Goal: Information Seeking & Learning: Obtain resource

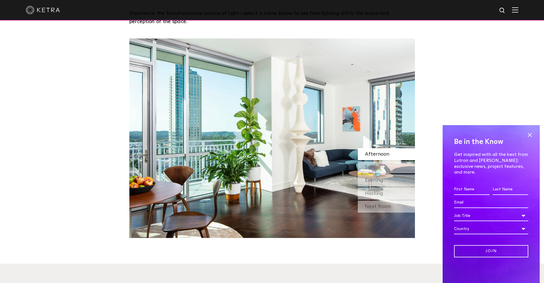
scroll to position [542, 0]
click at [526, 137] on span at bounding box center [529, 135] width 9 height 9
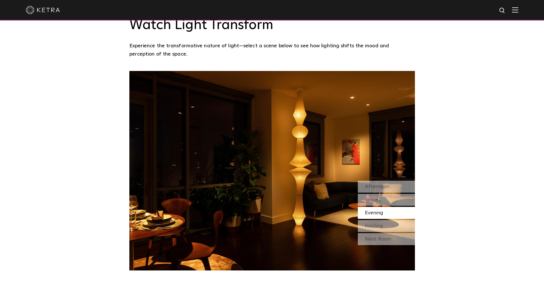
scroll to position [514, 0]
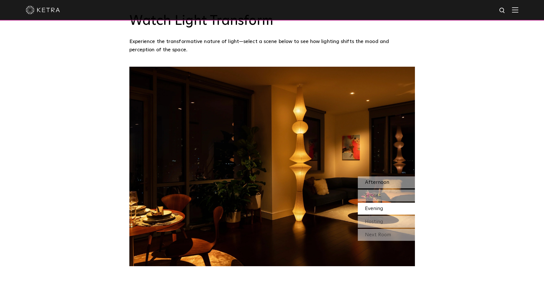
click at [375, 180] on span "Afternoon" at bounding box center [377, 182] width 24 height 5
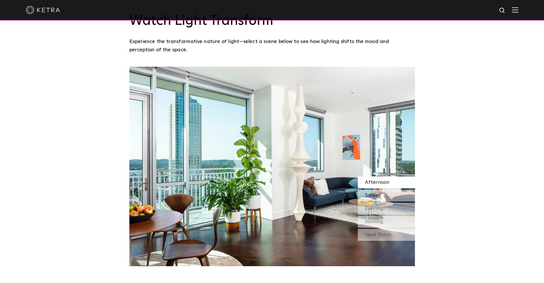
click at [378, 193] on span "Sunset" at bounding box center [373, 195] width 16 height 5
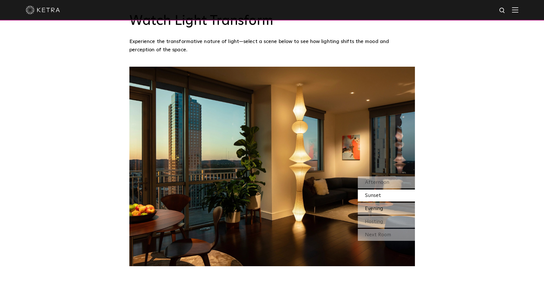
click at [379, 206] on span "Evening" at bounding box center [374, 208] width 18 height 5
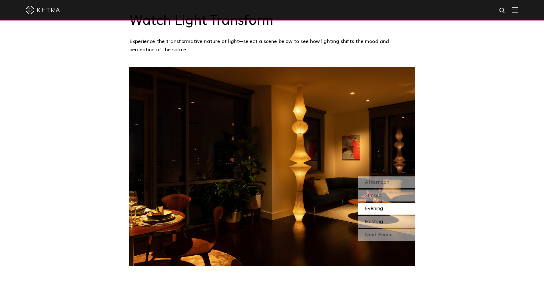
click at [380, 220] on span "Hosting" at bounding box center [374, 222] width 18 height 5
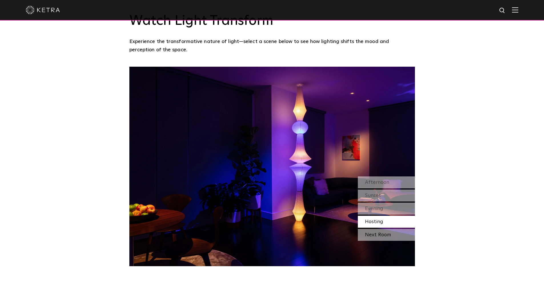
click at [381, 229] on div "Next Room" at bounding box center [386, 235] width 57 height 12
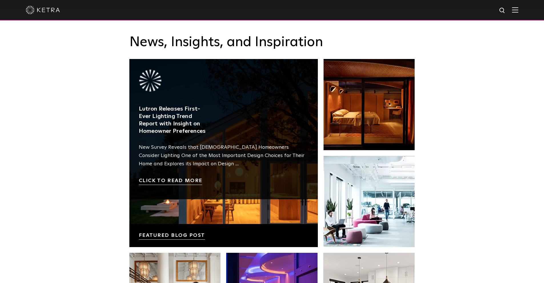
scroll to position [942, 0]
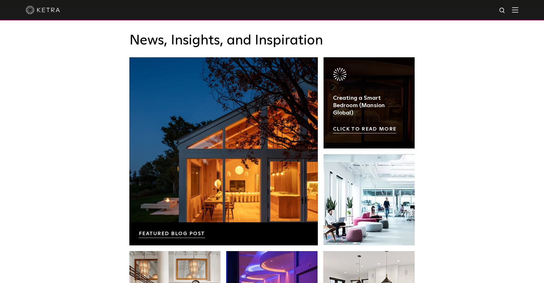
click at [347, 101] on link at bounding box center [368, 102] width 91 height 91
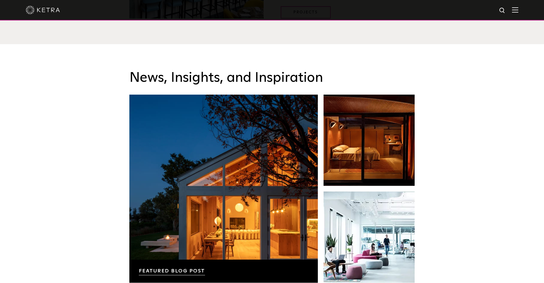
scroll to position [885, 0]
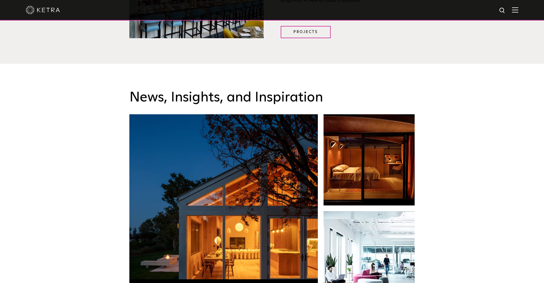
drag, startPoint x: 373, startPoint y: 150, endPoint x: 485, endPoint y: 109, distance: 119.6
click at [485, 109] on div "News, Insights, and Inspiration Lutron Releases First-Ever Lighting Trend Repor…" at bounding box center [272, 248] width 544 height 368
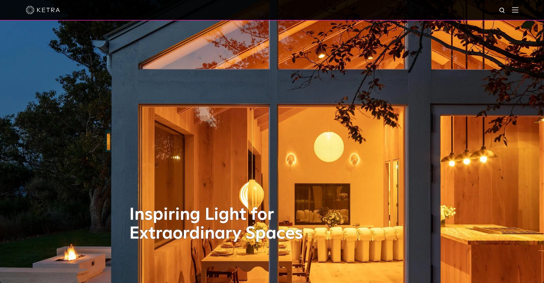
click at [518, 10] on img at bounding box center [515, 9] width 6 height 5
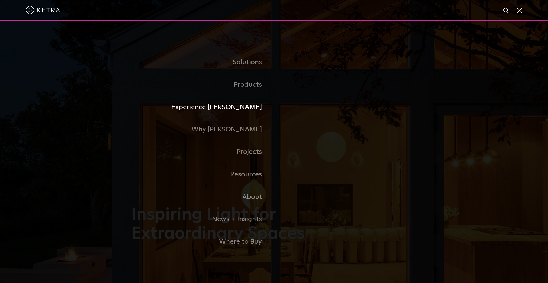
click at [245, 106] on link "Experience Ketra" at bounding box center [202, 107] width 143 height 23
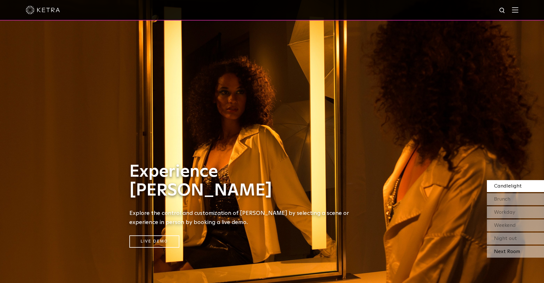
click at [514, 252] on div "Next Room" at bounding box center [515, 252] width 57 height 12
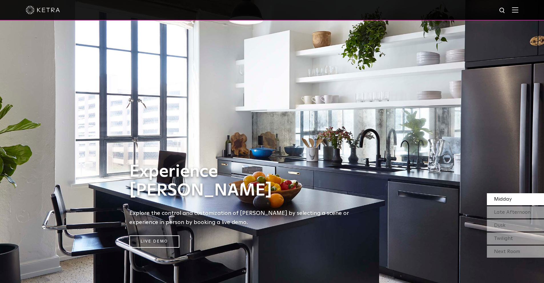
click at [514, 252] on div "Next Room" at bounding box center [515, 252] width 57 height 12
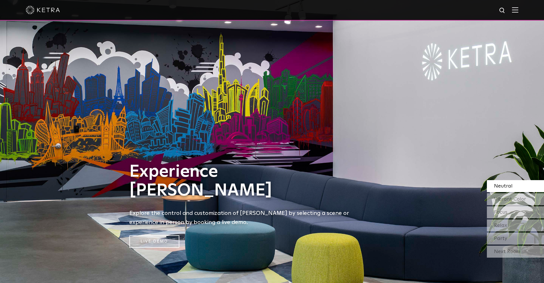
click at [514, 252] on div "Next Room" at bounding box center [515, 252] width 57 height 12
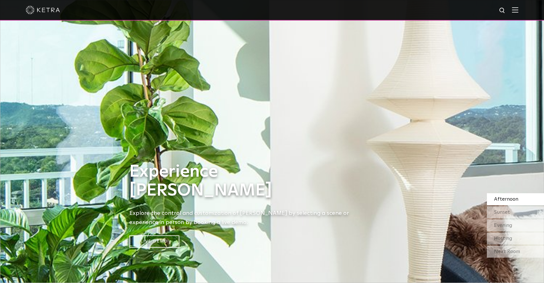
click at [514, 252] on div "Next Room" at bounding box center [515, 252] width 57 height 12
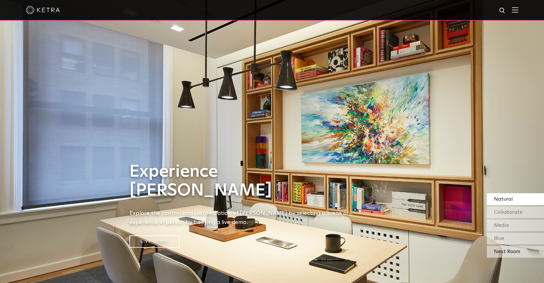
click at [506, 252] on div "Next Room" at bounding box center [515, 252] width 57 height 12
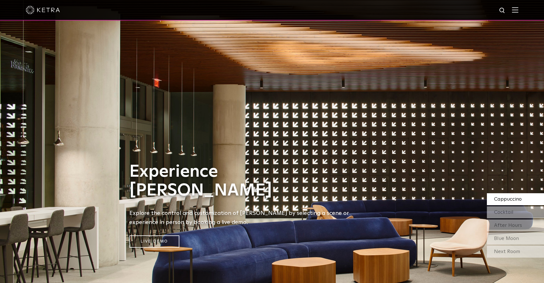
click at [513, 245] on div "Cappuccino Cocktail After Hours Blue Moon Next Room" at bounding box center [515, 227] width 57 height 66
click at [512, 250] on div "Next Room" at bounding box center [515, 252] width 57 height 12
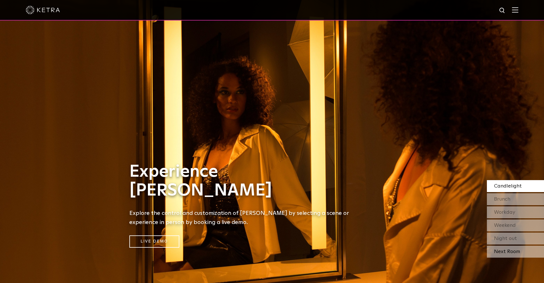
click at [512, 252] on div "Next Room" at bounding box center [515, 252] width 57 height 12
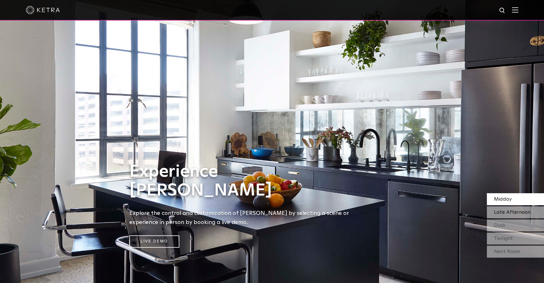
click at [522, 214] on span "Late Afternoon" at bounding box center [512, 212] width 37 height 5
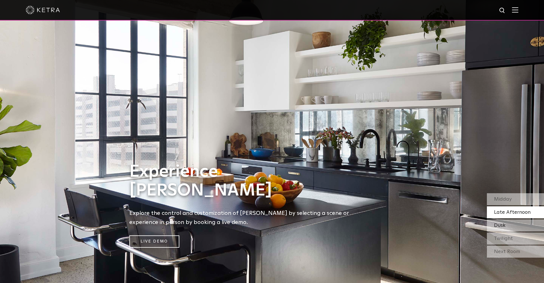
click at [501, 223] on span "Dusk" at bounding box center [499, 225] width 11 height 5
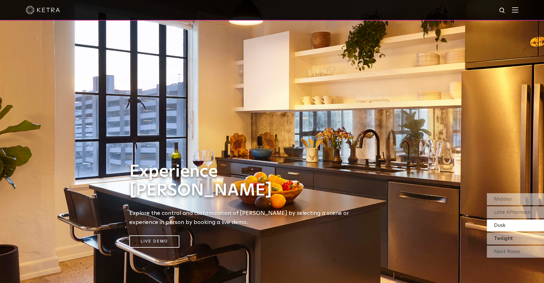
click at [505, 237] on span "Twilight" at bounding box center [503, 238] width 19 height 5
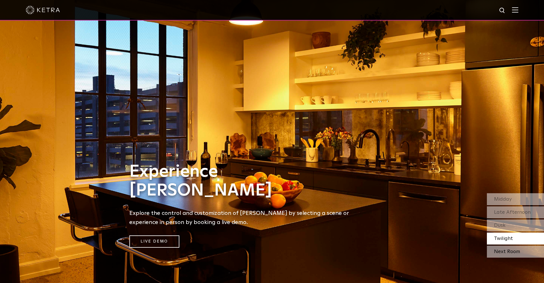
click at [505, 253] on div "Next Room" at bounding box center [515, 252] width 57 height 12
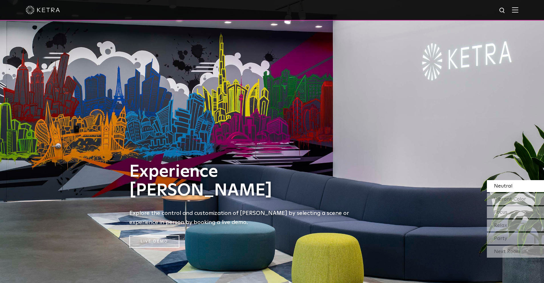
click at [505, 253] on div "Next Room" at bounding box center [515, 252] width 57 height 12
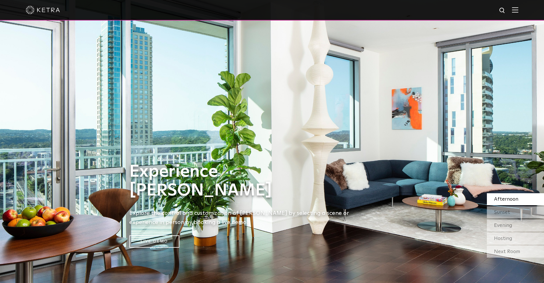
click at [511, 206] on div "Afternoon Sunset Evening Hosting" at bounding box center [515, 219] width 57 height 51
click at [509, 212] on span "Sunset" at bounding box center [502, 212] width 16 height 5
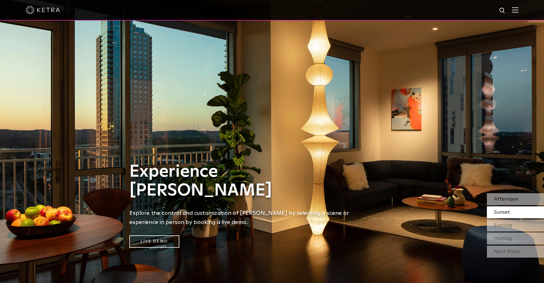
click at [512, 200] on span "Afternoon" at bounding box center [506, 199] width 24 height 5
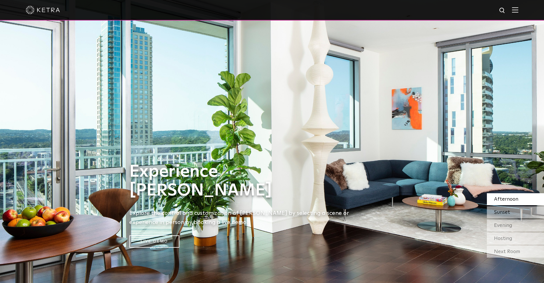
click at [510, 211] on div "Sunset" at bounding box center [515, 213] width 57 height 12
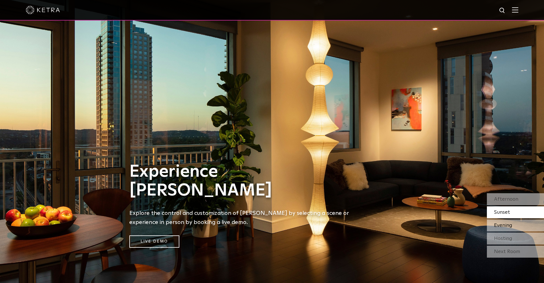
click at [510, 223] on span "Evening" at bounding box center [503, 225] width 18 height 5
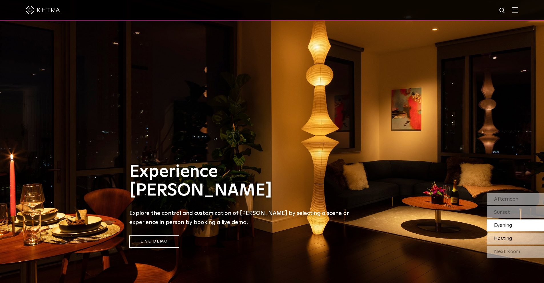
click at [511, 238] on span "Hosting" at bounding box center [503, 238] width 18 height 5
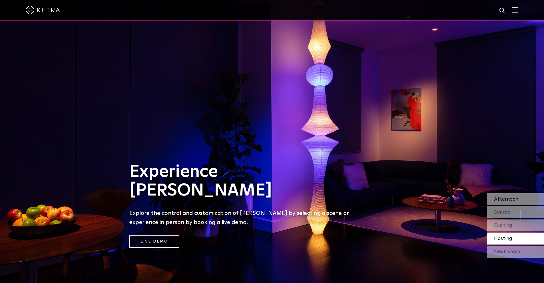
click at [511, 199] on span "Afternoon" at bounding box center [506, 199] width 24 height 5
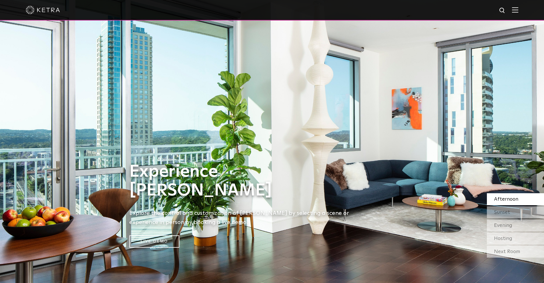
click at [517, 13] on img at bounding box center [515, 9] width 6 height 5
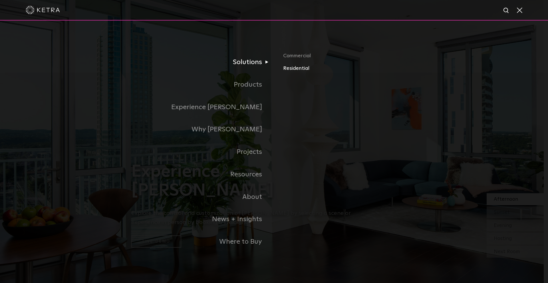
click at [292, 66] on link "Residential" at bounding box center [350, 69] width 134 height 8
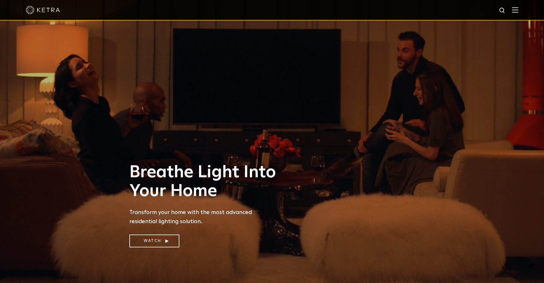
click at [517, 12] on img at bounding box center [515, 9] width 6 height 5
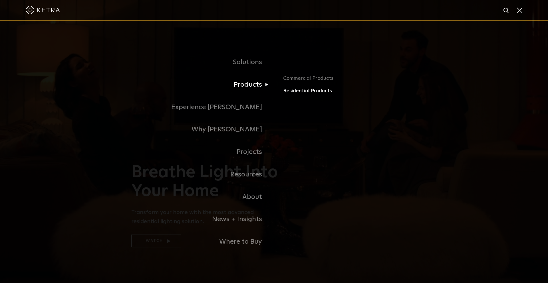
click at [291, 90] on link "Residential Products" at bounding box center [350, 91] width 134 height 8
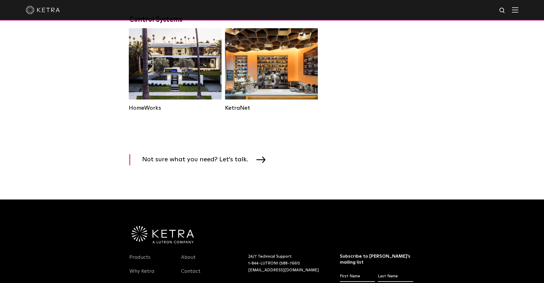
scroll to position [771, 0]
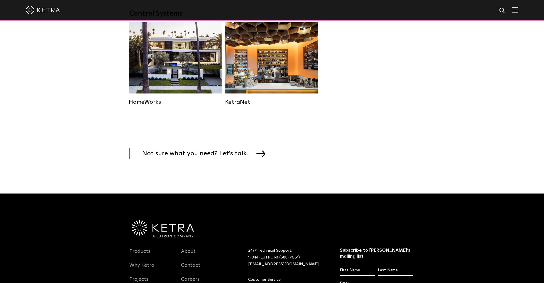
drag, startPoint x: 520, startPoint y: 10, endPoint x: 364, endPoint y: 123, distance: 192.9
click at [518, 10] on img at bounding box center [515, 9] width 6 height 5
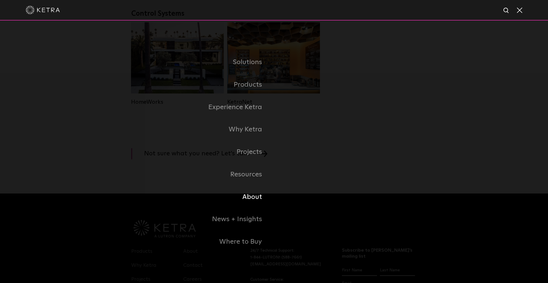
click at [251, 201] on link "About" at bounding box center [202, 197] width 143 height 23
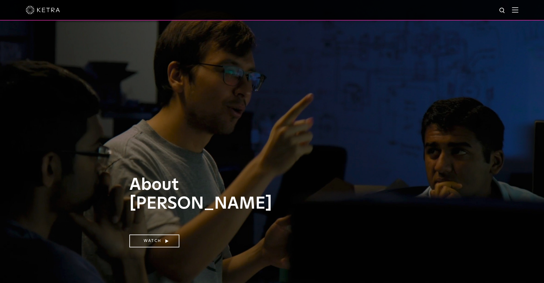
click at [518, 11] on img at bounding box center [515, 9] width 6 height 5
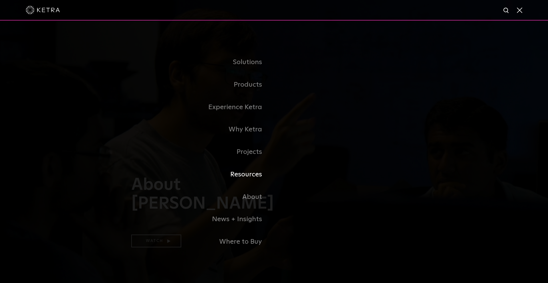
click at [255, 177] on link "Resources" at bounding box center [202, 175] width 143 height 23
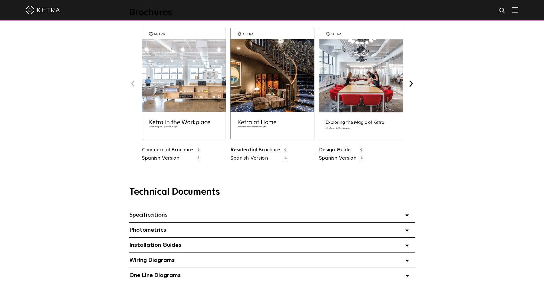
scroll to position [257, 0]
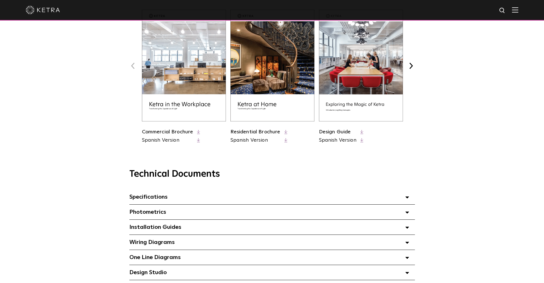
click at [263, 141] on link "Spanish Version" at bounding box center [255, 140] width 50 height 7
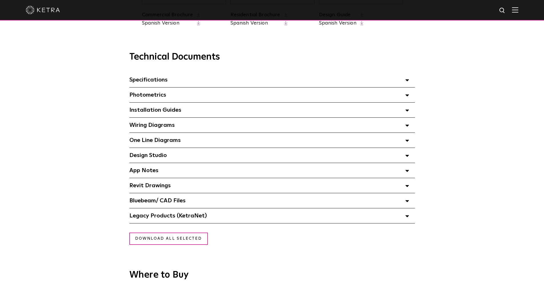
scroll to position [372, 0]
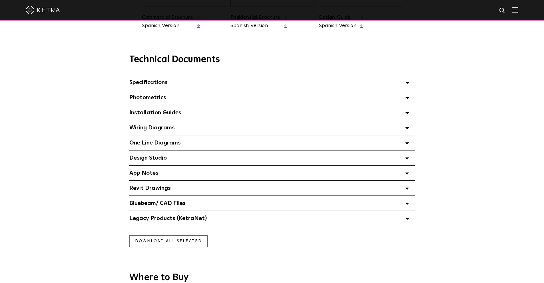
click at [186, 130] on div "Wiring Diagrams Select checkboxes to use the bulk download option below" at bounding box center [271, 127] width 285 height 15
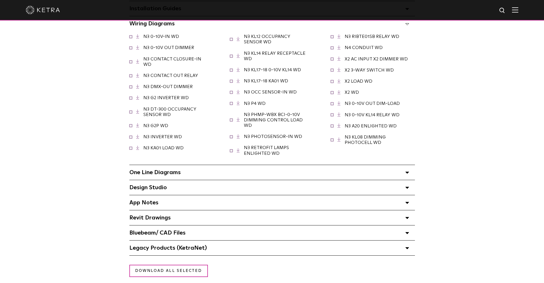
scroll to position [486, 0]
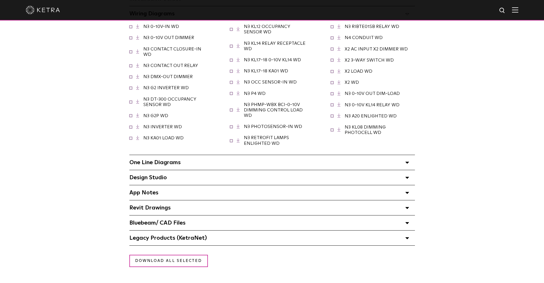
click at [221, 168] on div "One Line Diagrams Select checkboxes to use the bulk download option below" at bounding box center [271, 162] width 285 height 15
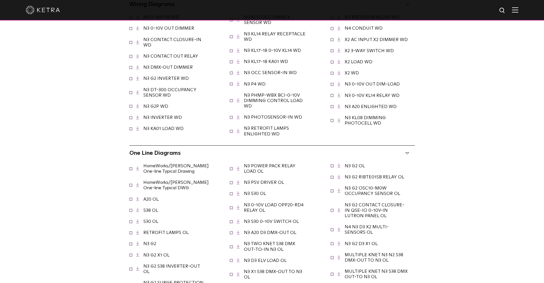
scroll to position [514, 0]
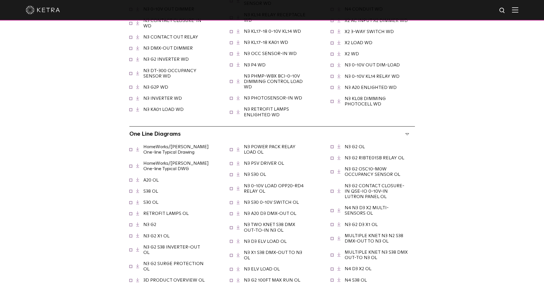
click at [178, 149] on link "HomeWorks/Ketra One-line Typical Drawing" at bounding box center [175, 150] width 65 height 10
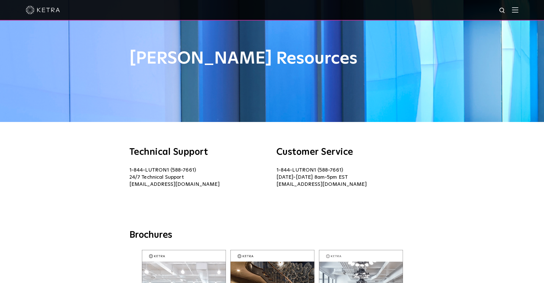
scroll to position [0, 0]
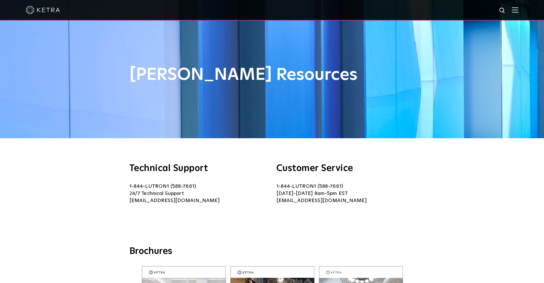
click at [518, 13] on img at bounding box center [515, 9] width 6 height 5
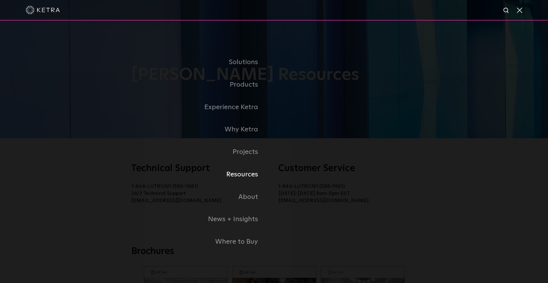
click at [248, 177] on link "Resources" at bounding box center [178, 175] width 191 height 23
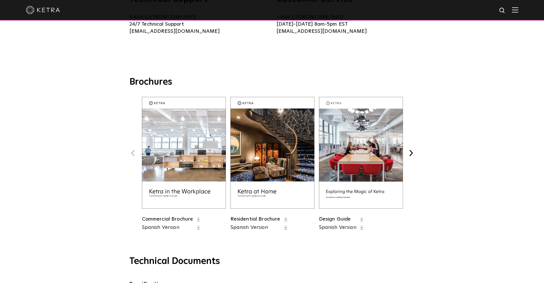
scroll to position [171, 0]
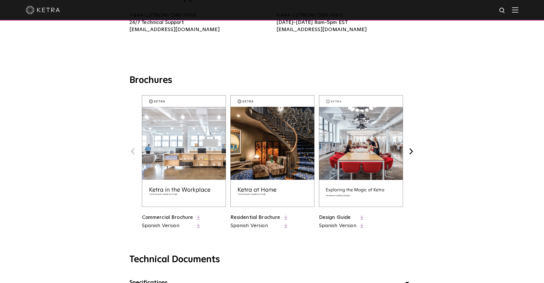
click at [280, 219] on span "Residential Brochure Spanish Version" at bounding box center [258, 222] width 57 height 16
click at [272, 218] on link "Residential Brochure" at bounding box center [255, 217] width 50 height 5
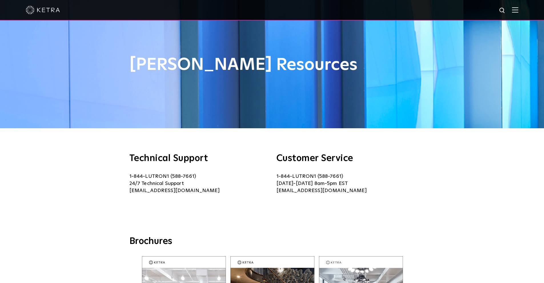
scroll to position [0, 0]
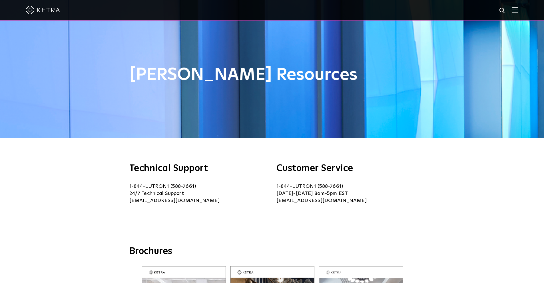
click at [510, 15] on div at bounding box center [272, 10] width 492 height 20
click at [518, 8] on img at bounding box center [515, 9] width 6 height 5
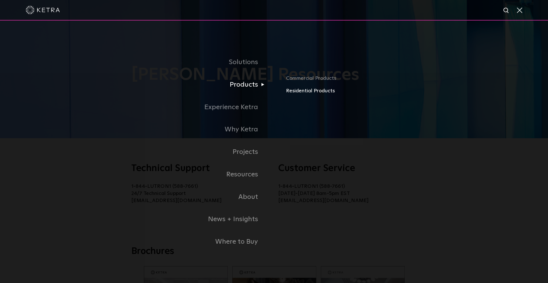
click at [312, 91] on link "Residential Products" at bounding box center [375, 91] width 179 height 8
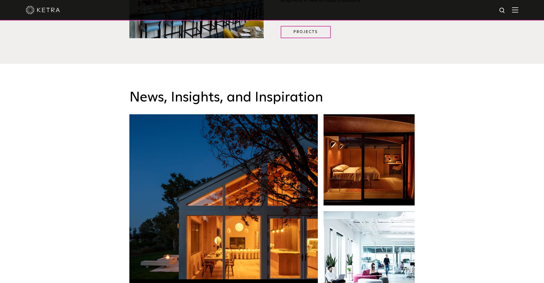
click at [522, 11] on div at bounding box center [272, 10] width 544 height 21
click at [518, 13] on span at bounding box center [515, 10] width 6 height 6
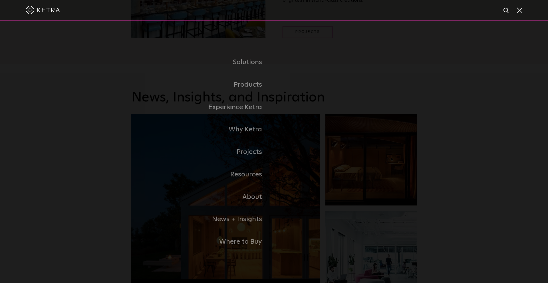
click at [0, 0] on link "Residential Products" at bounding box center [0, 0] width 0 height 0
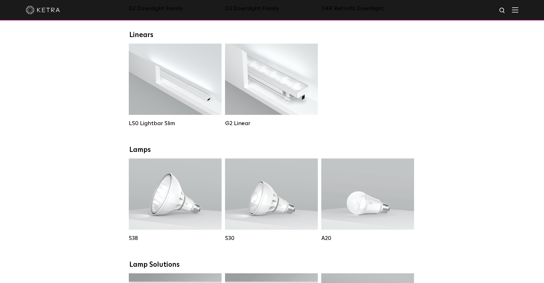
scroll to position [228, 0]
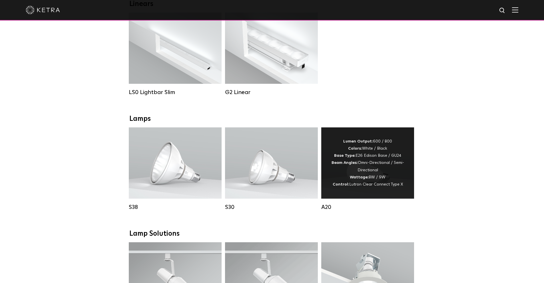
click at [332, 211] on div "A20" at bounding box center [367, 207] width 93 height 7
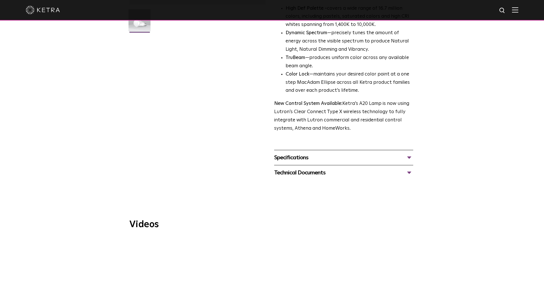
scroll to position [171, 0]
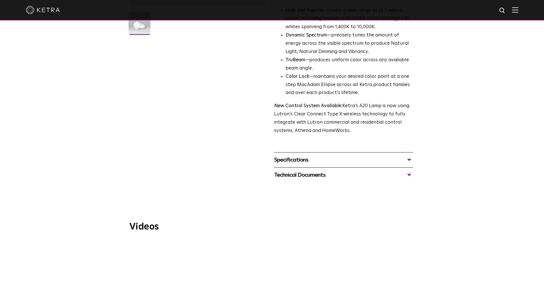
click at [304, 156] on div "Specifications" at bounding box center [343, 160] width 139 height 9
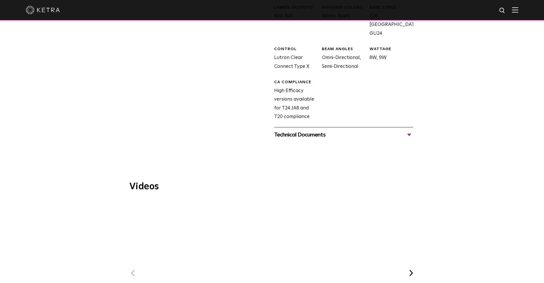
scroll to position [343, 0]
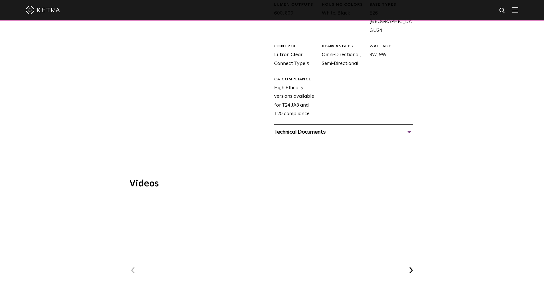
click at [307, 128] on div "Technical Documents" at bounding box center [343, 132] width 139 height 9
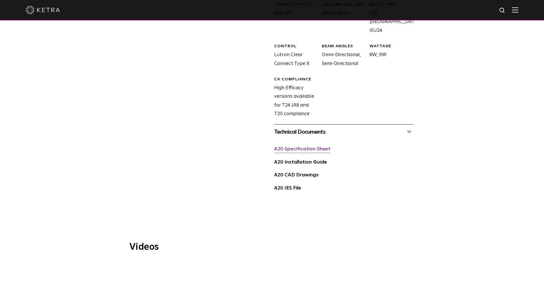
click at [308, 147] on link "A20 Specification Sheet" at bounding box center [302, 149] width 56 height 5
click at [307, 160] on link "A20 Installation Guide" at bounding box center [300, 162] width 53 height 5
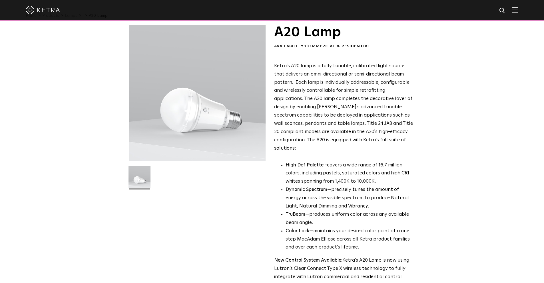
scroll to position [0, 0]
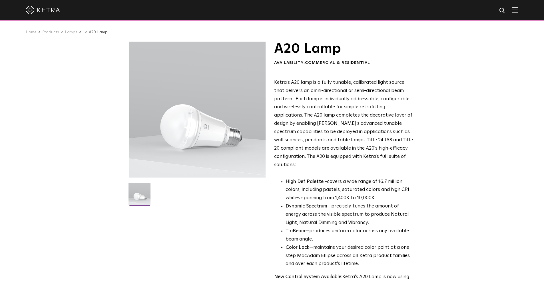
click at [518, 11] on img at bounding box center [515, 9] width 6 height 5
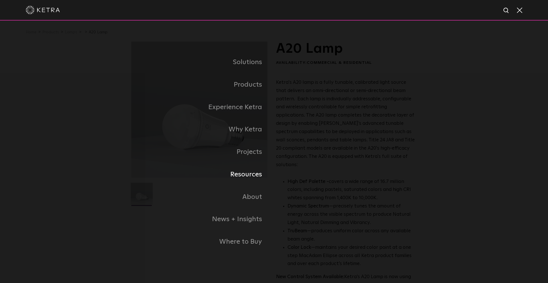
click at [247, 175] on link "Resources" at bounding box center [202, 175] width 143 height 23
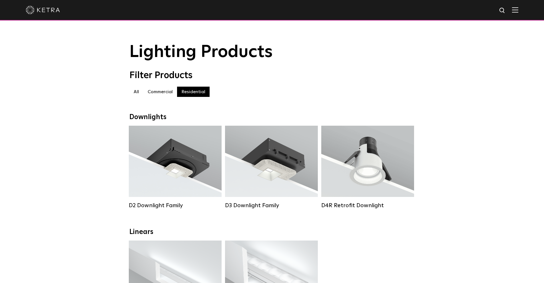
click at [518, 13] on div at bounding box center [272, 10] width 492 height 20
click at [523, 9] on div at bounding box center [272, 10] width 544 height 21
click at [518, 11] on img at bounding box center [515, 9] width 6 height 5
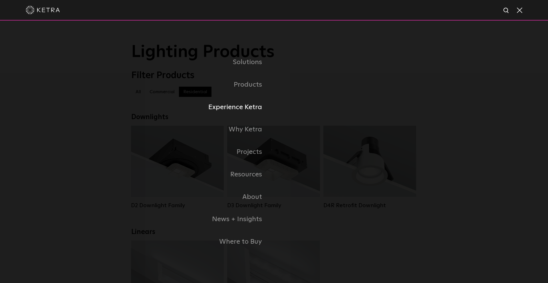
click at [258, 107] on link "Experience Ketra" at bounding box center [202, 107] width 143 height 23
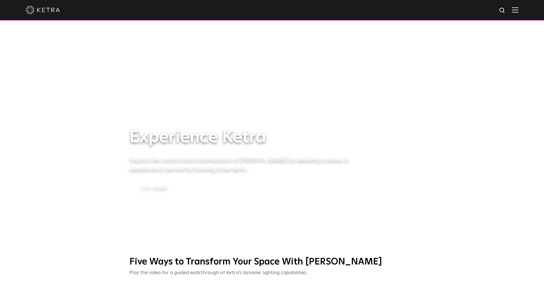
scroll to position [57, 0]
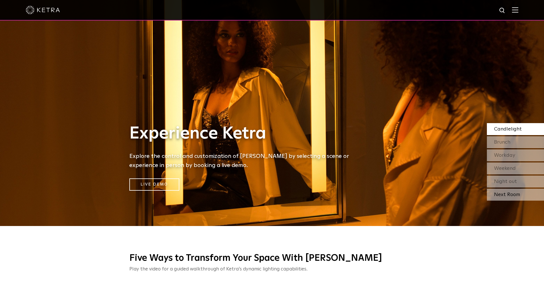
click at [514, 193] on div "Next Room" at bounding box center [515, 195] width 57 height 12
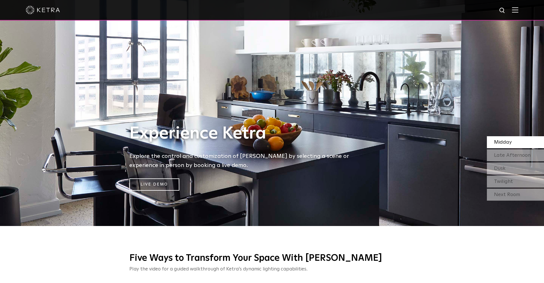
click at [514, 193] on div "Next Room" at bounding box center [515, 195] width 57 height 12
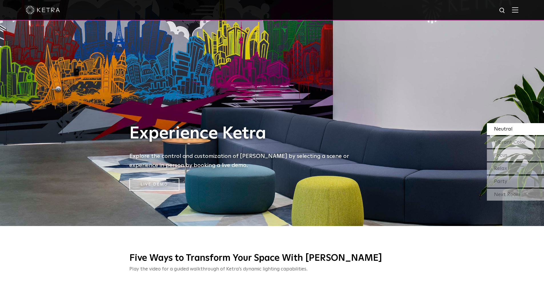
click at [514, 193] on div "Next Room" at bounding box center [515, 195] width 57 height 12
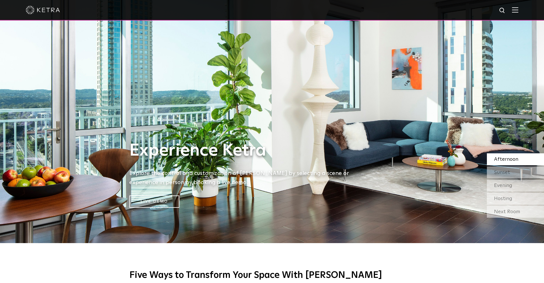
scroll to position [0, 0]
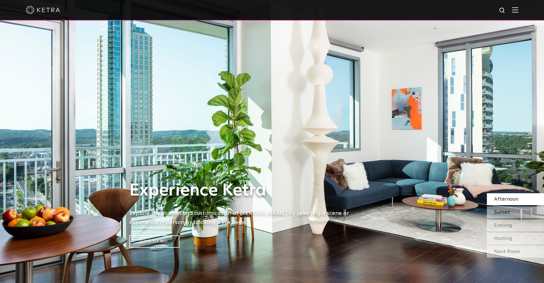
click at [506, 217] on div "Sunset" at bounding box center [515, 213] width 57 height 12
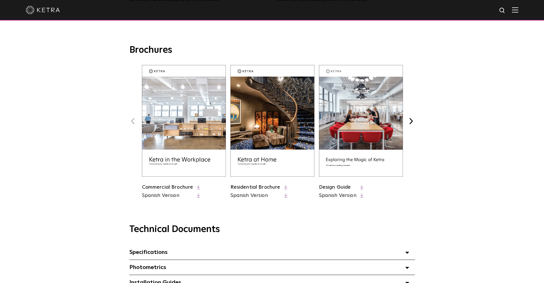
scroll to position [343, 0]
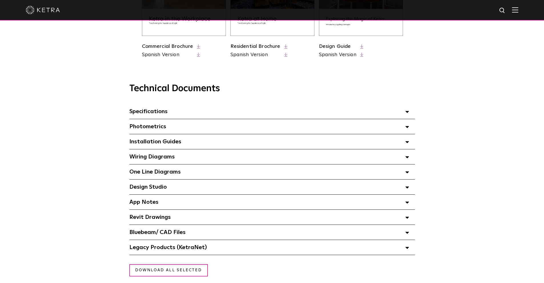
click at [198, 185] on div "Design Studio Select checkboxes to use the bulk download option below" at bounding box center [271, 187] width 285 height 15
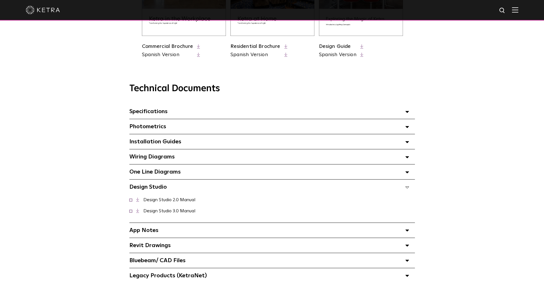
click at [178, 171] on span "One Line Diagrams Select checkboxes to use the bulk download option below" at bounding box center [154, 172] width 51 height 6
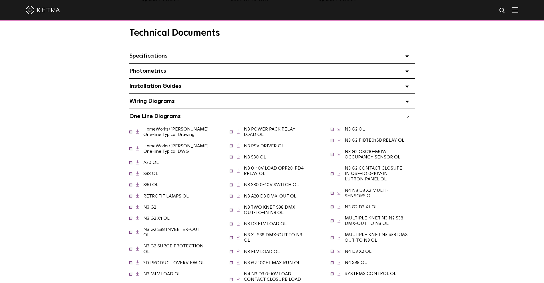
scroll to position [400, 0]
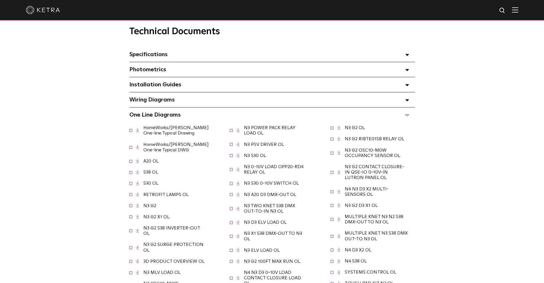
click at [153, 163] on link "A20 OL" at bounding box center [150, 161] width 15 height 5
click at [151, 174] on link "S38 OL" at bounding box center [150, 172] width 15 height 5
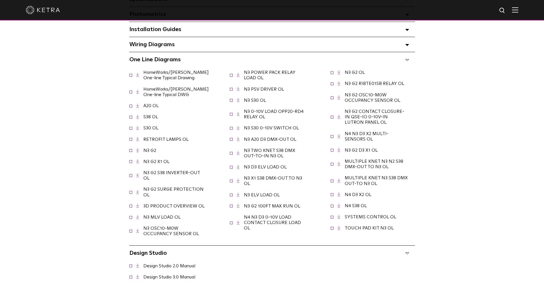
scroll to position [457, 0]
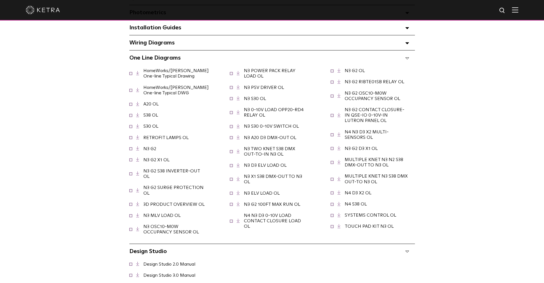
click at [152, 151] on link "N3 G2" at bounding box center [149, 149] width 13 height 5
click at [259, 100] on link "N3 S30 OL" at bounding box center [255, 98] width 22 height 5
click at [363, 194] on link "N4 D3 X2 OL" at bounding box center [358, 193] width 27 height 5
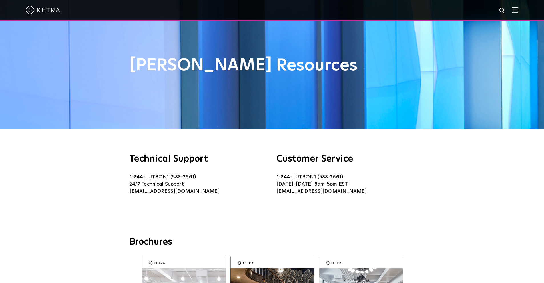
scroll to position [0, 0]
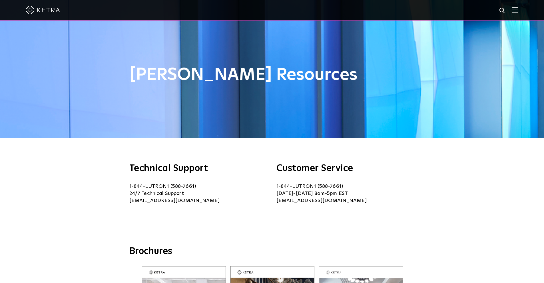
click at [518, 9] on img at bounding box center [515, 9] width 6 height 5
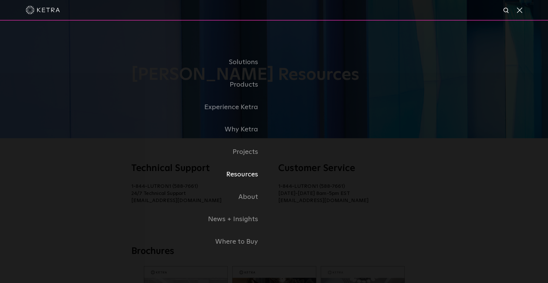
click at [250, 178] on link "Resources" at bounding box center [178, 175] width 191 height 23
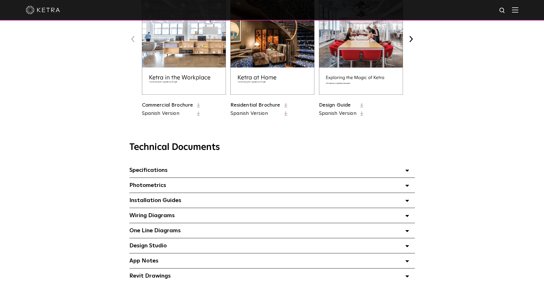
scroll to position [285, 0]
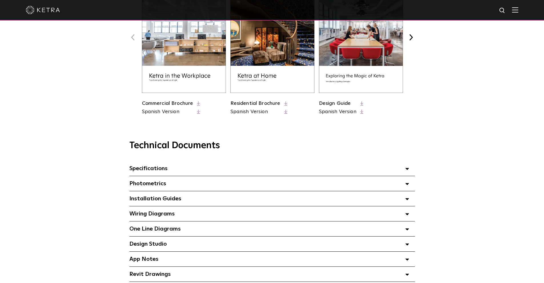
click at [522, 8] on div at bounding box center [272, 10] width 544 height 21
click at [517, 9] on img at bounding box center [515, 9] width 6 height 5
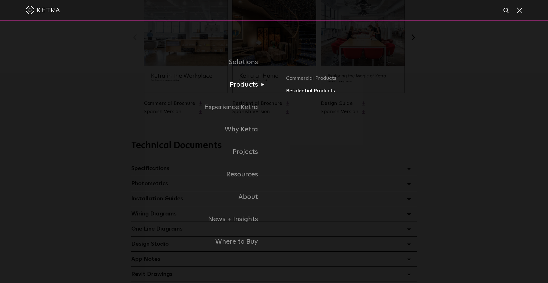
click at [296, 90] on link "Residential Products" at bounding box center [375, 91] width 179 height 8
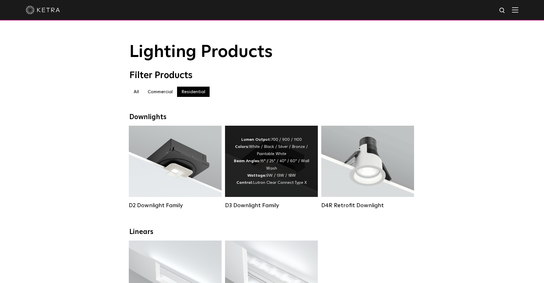
click at [250, 214] on div "D3 Downlight Family Lumen Output: 700 / 900 / 1100 Colors: White / Black / Silv…" at bounding box center [271, 172] width 96 height 92
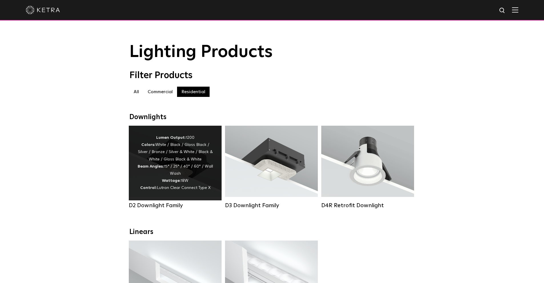
click at [178, 208] on div "D2 Downlight Family" at bounding box center [175, 205] width 93 height 7
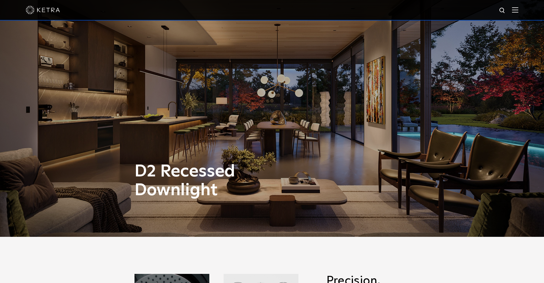
scroll to position [234, 0]
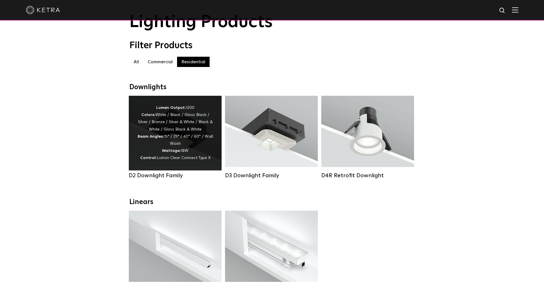
scroll to position [29, 0]
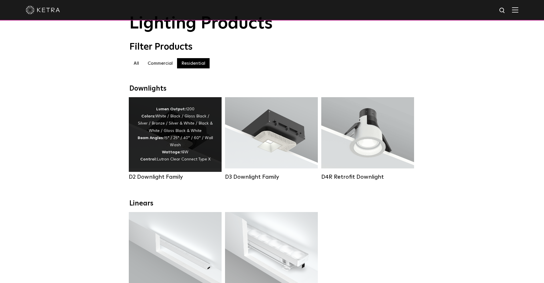
click at [174, 181] on div "D2 Downlight Family" at bounding box center [175, 177] width 93 height 7
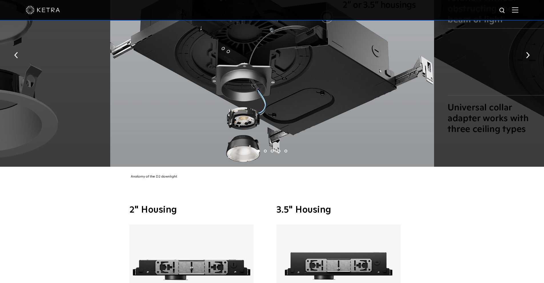
scroll to position [1285, 0]
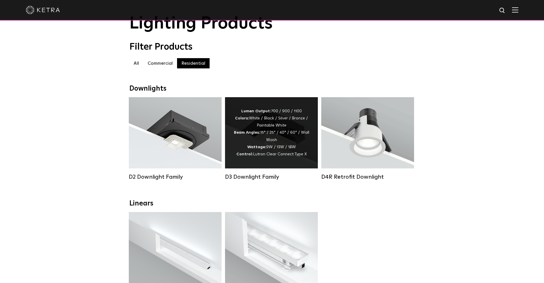
click at [260, 181] on div "D3 Downlight Family" at bounding box center [271, 177] width 93 height 7
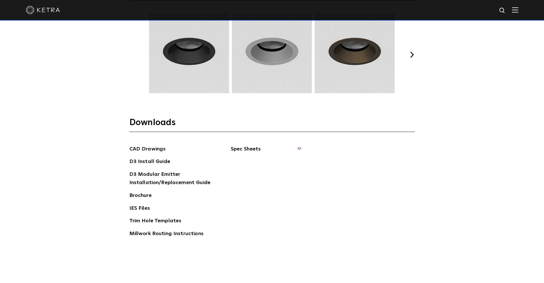
scroll to position [856, 0]
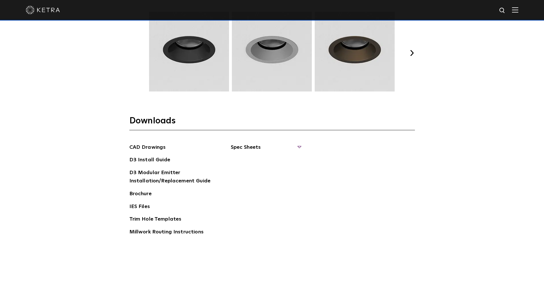
click at [244, 147] on span "Spec Sheets" at bounding box center [266, 150] width 70 height 13
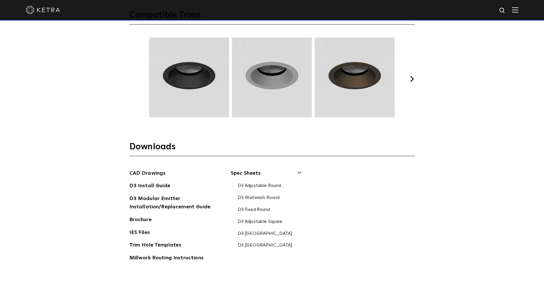
scroll to position [828, 0]
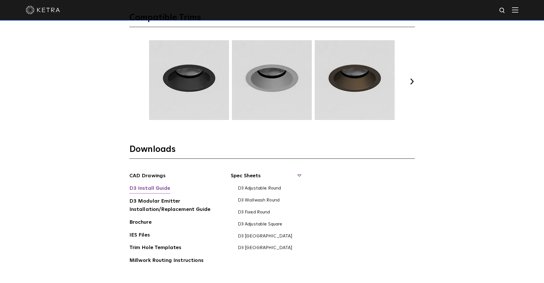
click at [155, 186] on link "D3 Install Guide" at bounding box center [149, 189] width 41 height 9
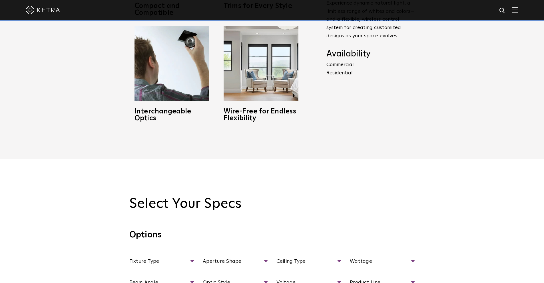
scroll to position [400, 0]
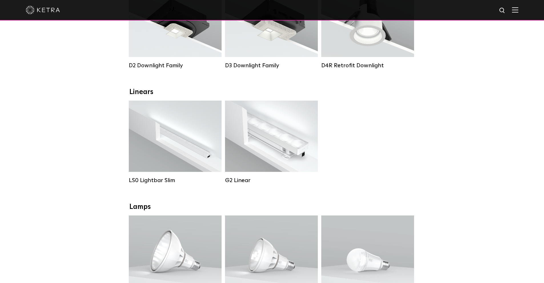
scroll to position [143, 0]
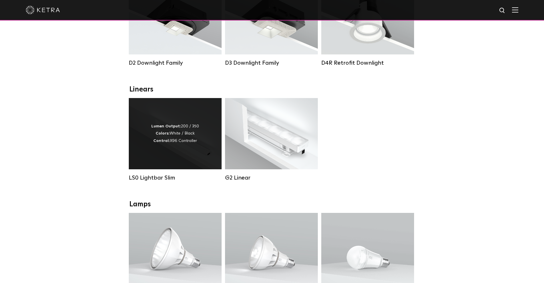
click at [159, 180] on div "LS0 Lightbar Slim" at bounding box center [175, 178] width 93 height 7
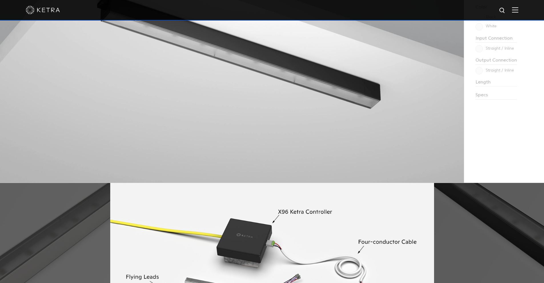
scroll to position [532, 0]
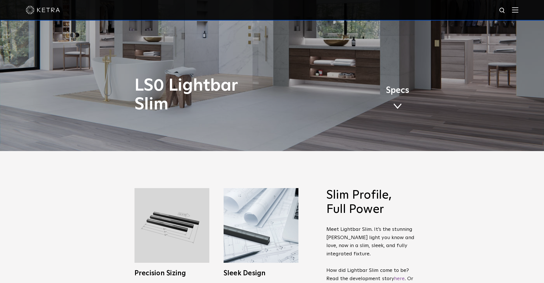
click at [397, 108] on span at bounding box center [397, 106] width 9 height 6
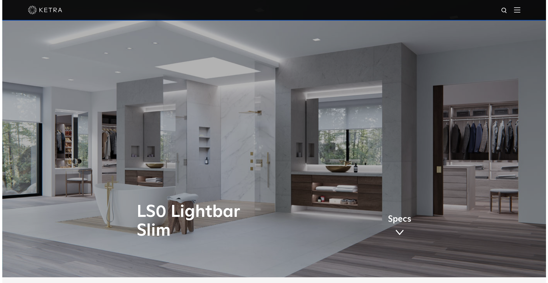
scroll to position [0, 0]
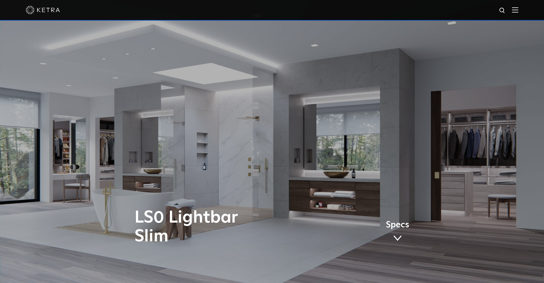
click at [517, 8] on img at bounding box center [515, 9] width 6 height 5
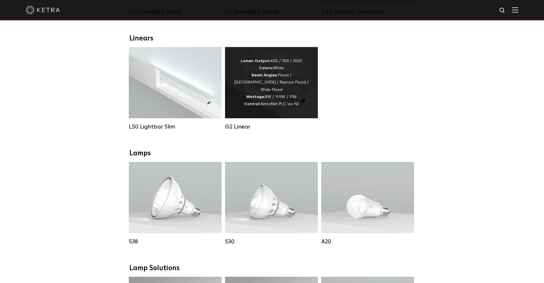
scroll to position [200, 0]
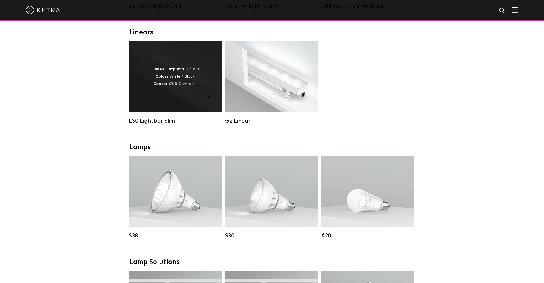
click at [170, 124] on div "LS0 Lightbar Slim" at bounding box center [175, 121] width 93 height 7
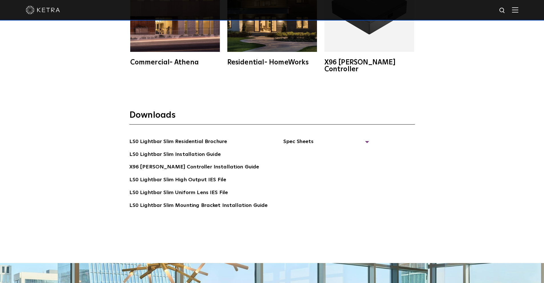
scroll to position [1171, 0]
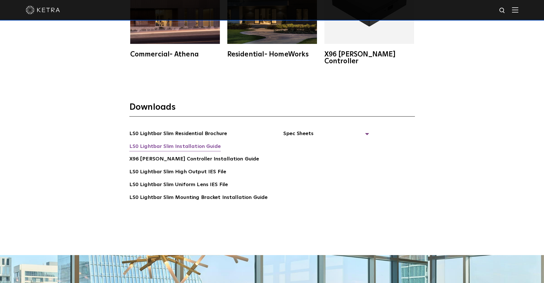
click at [204, 143] on link "LS0 Lightbar Slim Installation Guide" at bounding box center [174, 147] width 91 height 9
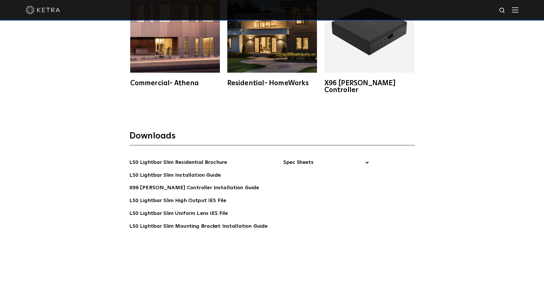
scroll to position [1131, 0]
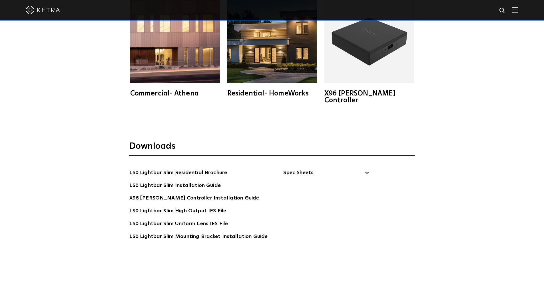
click at [297, 169] on span "Spec Sheets" at bounding box center [326, 175] width 86 height 13
click at [305, 182] on link "LS0 Lightbar Slim Spec Sheet" at bounding box center [326, 186] width 73 height 9
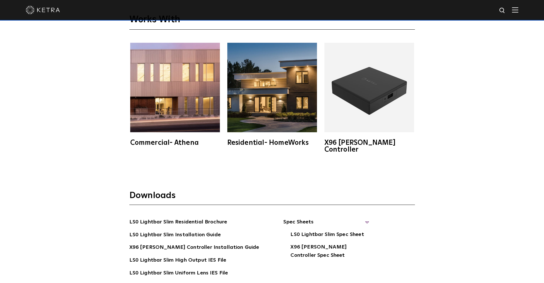
scroll to position [1046, 0]
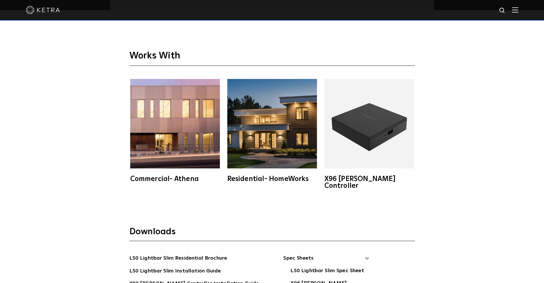
click at [517, 13] on span at bounding box center [515, 10] width 6 height 6
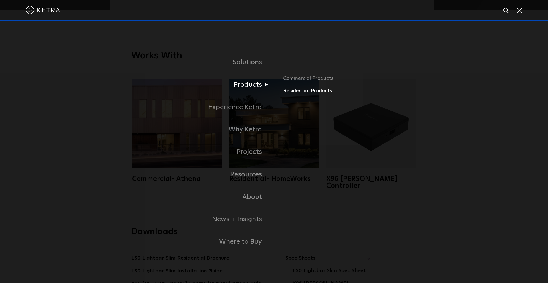
click at [299, 90] on link "Residential Products" at bounding box center [350, 91] width 134 height 8
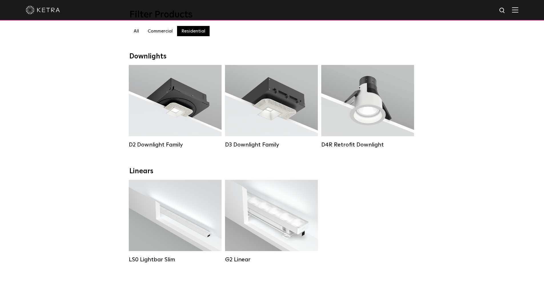
scroll to position [57, 0]
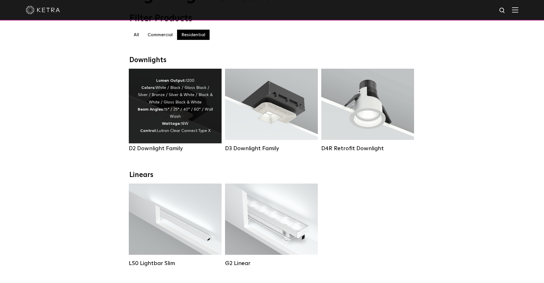
click at [176, 152] on div "D2 Downlight Family" at bounding box center [175, 148] width 93 height 7
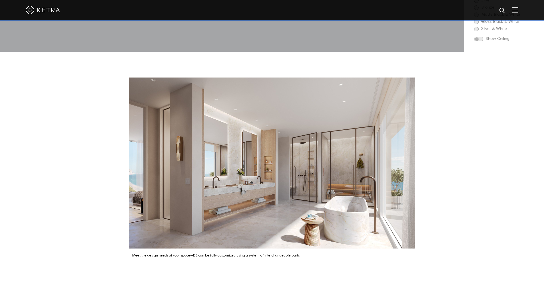
scroll to position [828, 0]
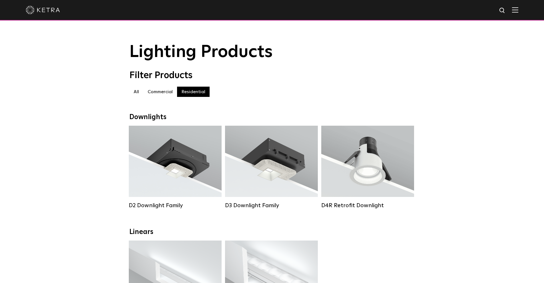
scroll to position [57, 0]
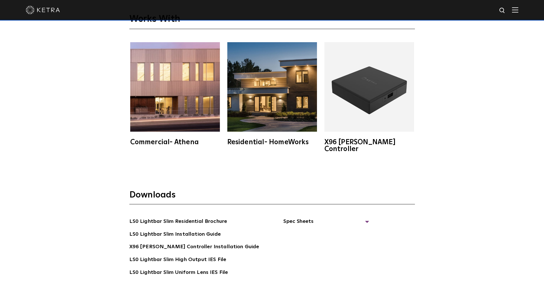
scroll to position [1046, 0]
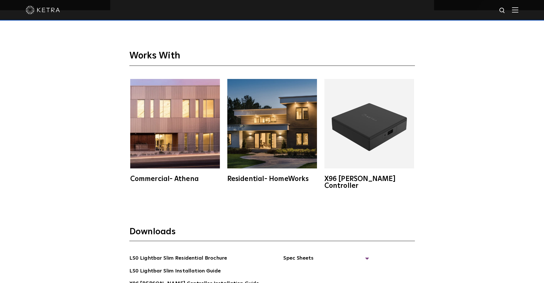
click at [277, 120] on img at bounding box center [272, 124] width 90 height 90
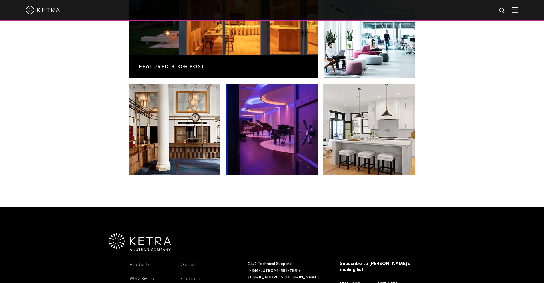
scroll to position [1171, 0]
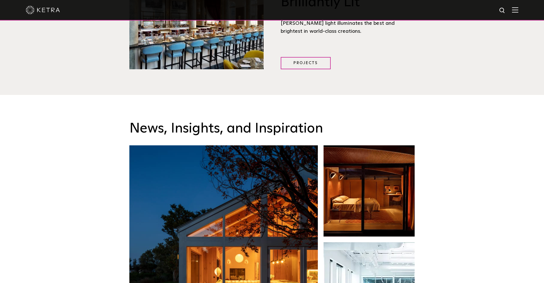
scroll to position [856, 0]
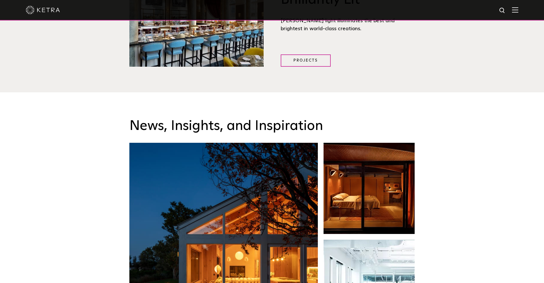
click at [518, 14] on div at bounding box center [272, 10] width 492 height 20
click at [518, 11] on img at bounding box center [515, 9] width 6 height 5
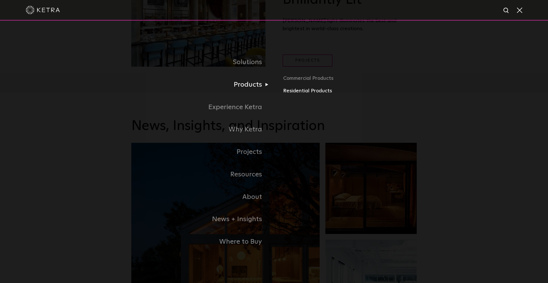
click at [291, 92] on link "Residential Products" at bounding box center [350, 91] width 134 height 8
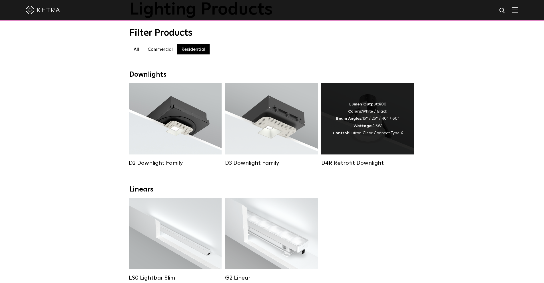
scroll to position [57, 0]
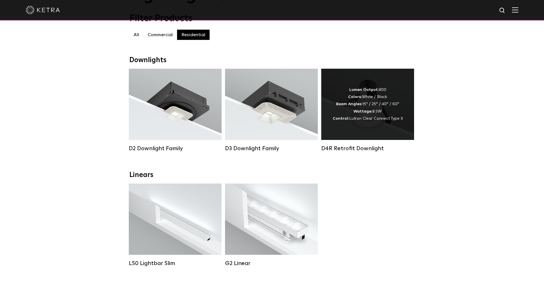
click at [357, 151] on div "D4R Retrofit Downlight" at bounding box center [367, 148] width 93 height 7
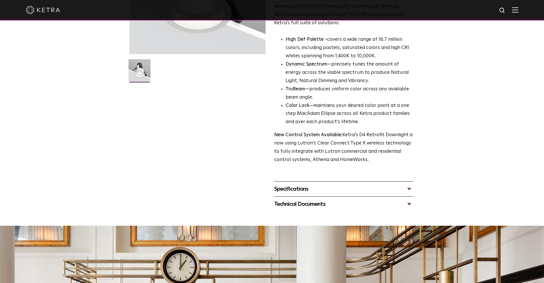
scroll to position [112, 0]
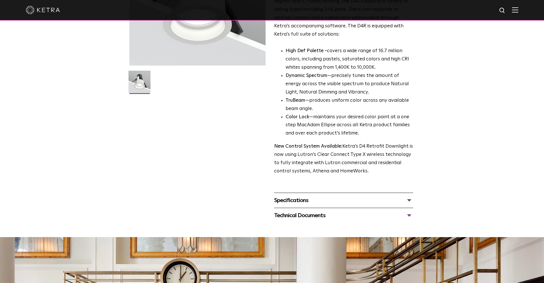
click at [308, 198] on div "Specifications" at bounding box center [343, 200] width 139 height 9
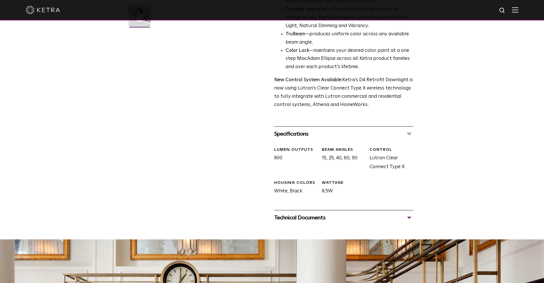
scroll to position [198, 0]
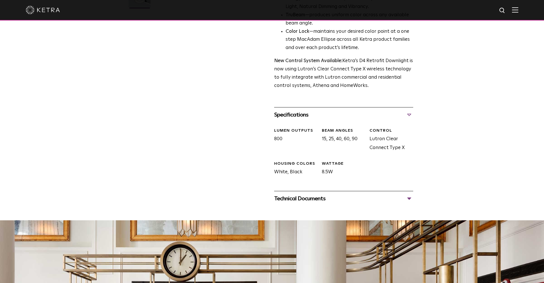
click at [302, 199] on div "Technical Documents" at bounding box center [343, 198] width 139 height 9
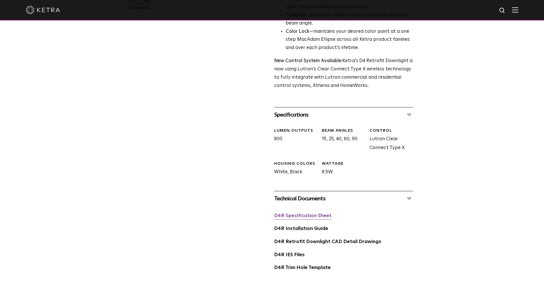
click at [315, 217] on link "D4R Specification Sheet" at bounding box center [302, 216] width 57 height 5
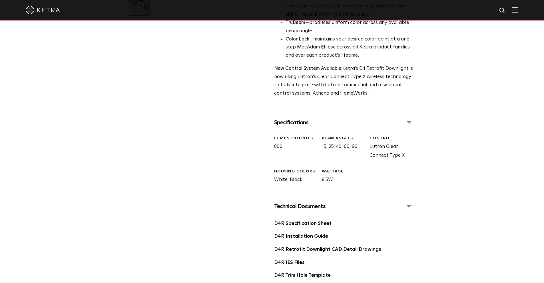
scroll to position [0, 0]
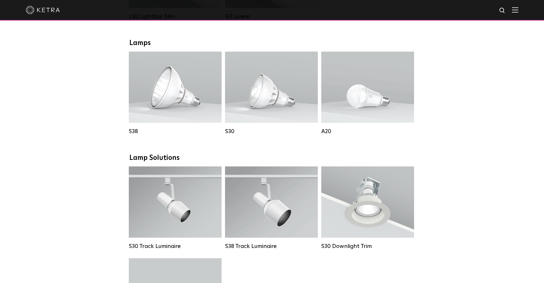
scroll to position [314, 0]
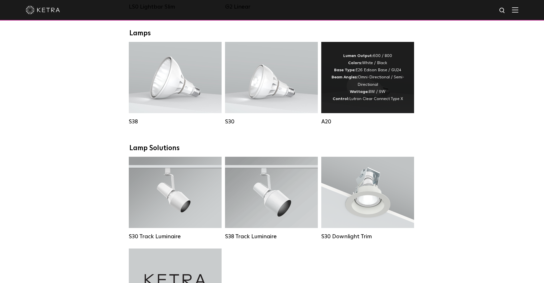
click at [323, 125] on div "A20" at bounding box center [367, 121] width 93 height 7
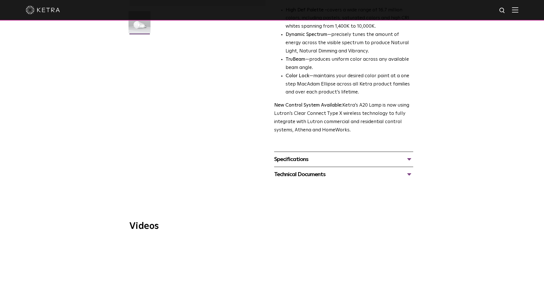
scroll to position [185, 0]
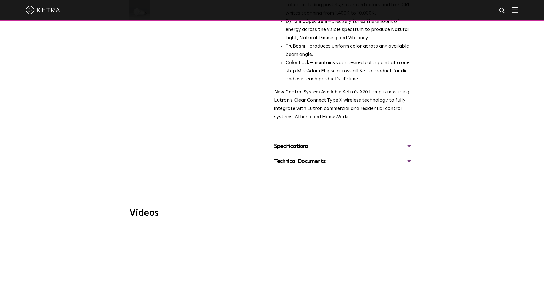
click at [289, 142] on div "Specifications" at bounding box center [343, 146] width 139 height 9
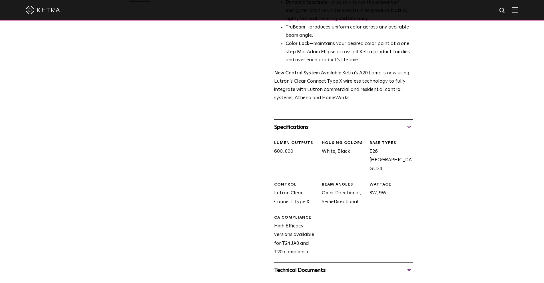
scroll to position [242, 0]
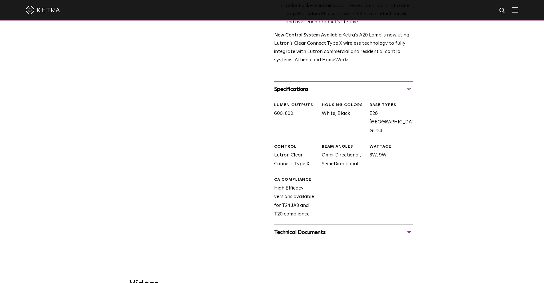
click at [305, 228] on div "Technical Documents" at bounding box center [343, 232] width 139 height 9
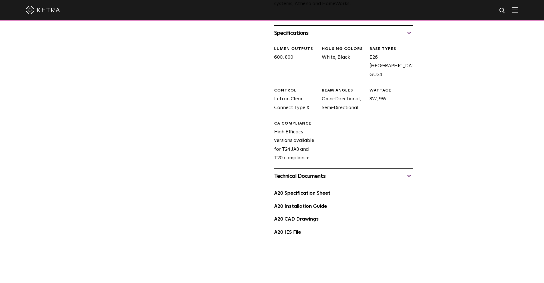
scroll to position [299, 0]
click at [314, 190] on link "A20 Specification Sheet" at bounding box center [302, 192] width 56 height 5
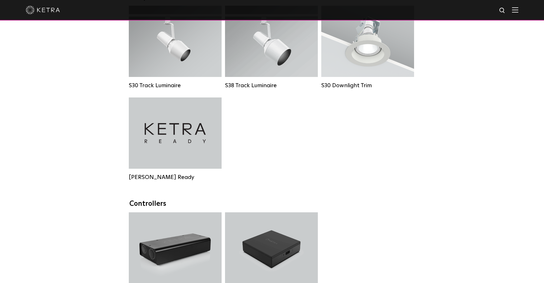
scroll to position [314, 0]
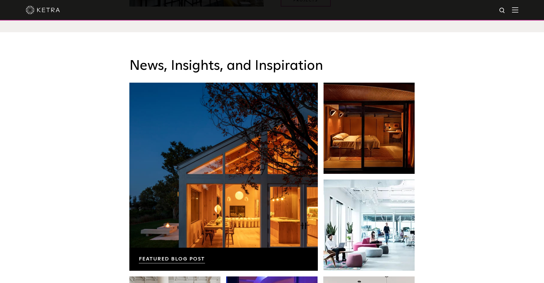
scroll to position [942, 0]
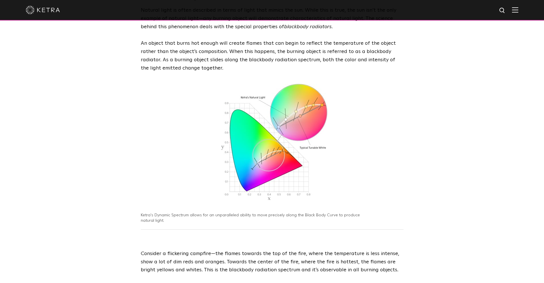
scroll to position [151, 0]
